Goal: Check status: Check status

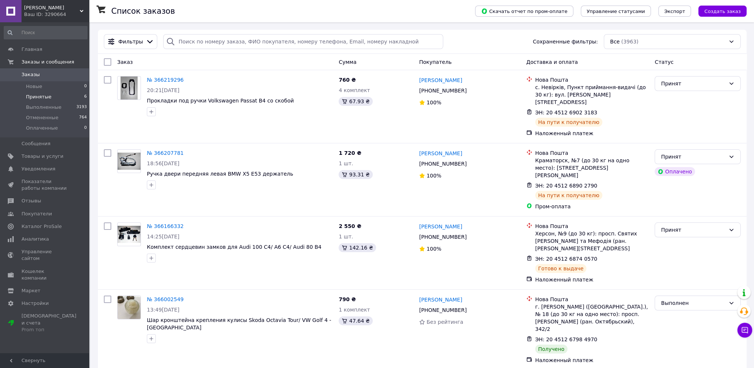
click at [39, 98] on span "Принятые" at bounding box center [39, 96] width 26 height 7
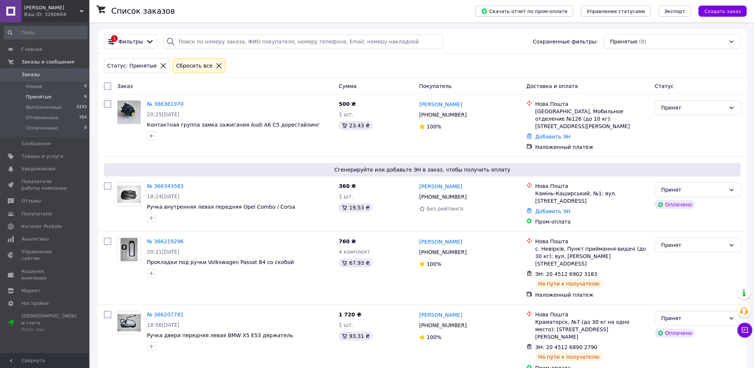
click at [128, 65] on div "Статус: Принятые" at bounding box center [132, 66] width 53 height 8
drag, startPoint x: 125, startPoint y: 66, endPoint x: 148, endPoint y: 70, distance: 23.7
click at [148, 70] on div "Статус: Принятые" at bounding box center [132, 66] width 53 height 8
click at [282, 87] on div "Заказ" at bounding box center [224, 85] width 221 height 13
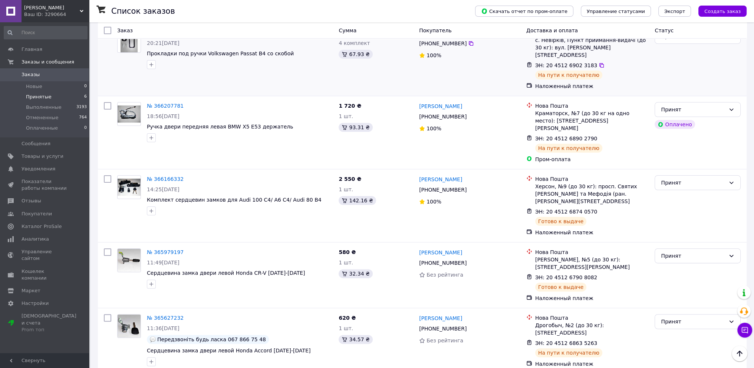
scroll to position [254, 0]
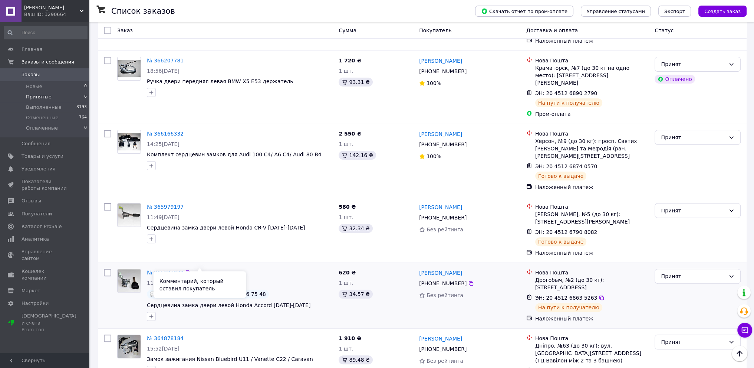
click at [233, 291] on span "Передзвоніть будь ласка 067 866 75 48" at bounding box center [211, 294] width 109 height 6
click at [229, 266] on div "№ 365627232 11:36[DATE] Передзвоніть будь ласка 067 866 75 48 Сердцевина замка …" at bounding box center [240, 295] width 192 height 58
click at [544, 137] on div "Херсон, №9 (до 30 кг): просп. Святих [PERSON_NAME] та Мефодія (ран. [PERSON_NAM…" at bounding box center [592, 148] width 114 height 22
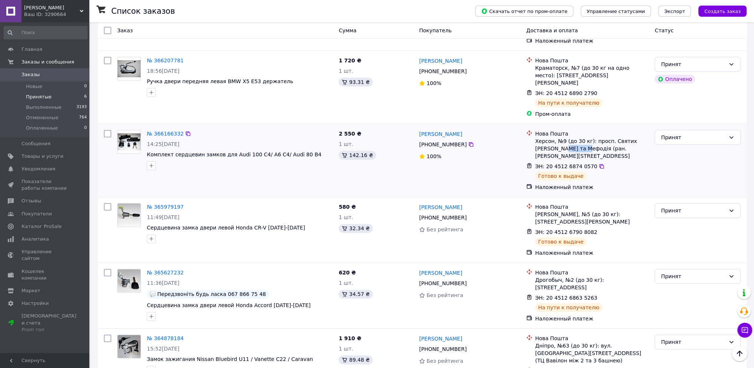
click at [544, 137] on div "Херсон, №9 (до 30 кг): просп. Святих [PERSON_NAME] та Мефодія (ран. [PERSON_NAM…" at bounding box center [592, 148] width 114 height 22
copy div "Мефодія"
